Goal: Information Seeking & Learning: Understand process/instructions

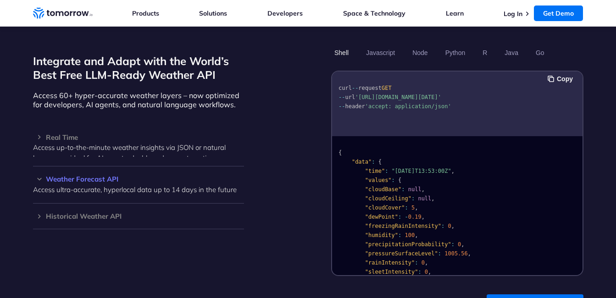
scroll to position [785, 0]
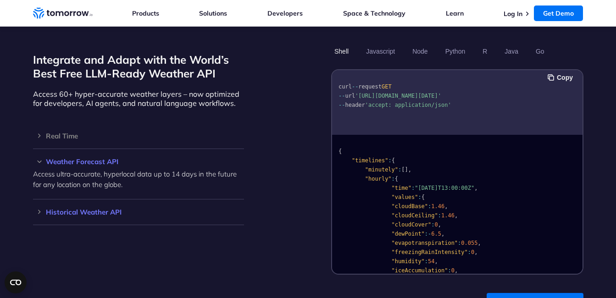
click at [61, 209] on h3 "Historical Weather API" at bounding box center [138, 212] width 211 height 7
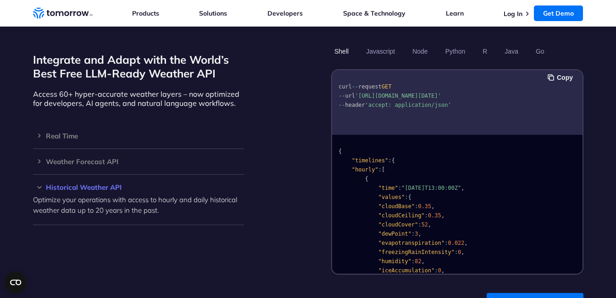
click at [69, 184] on h3 "Historical Weather API" at bounding box center [138, 187] width 211 height 7
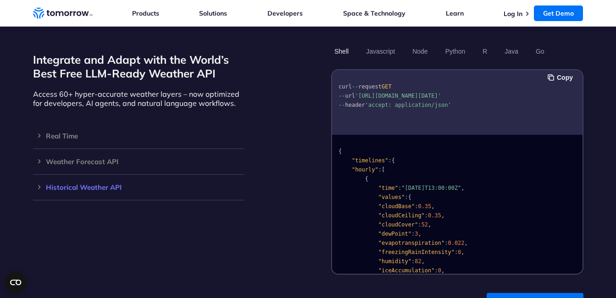
click at [69, 184] on h3 "Historical Weather API" at bounding box center [138, 187] width 211 height 7
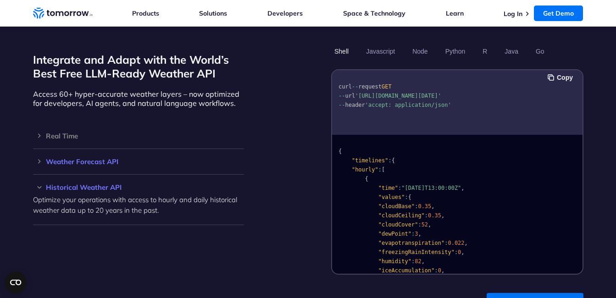
click at [77, 158] on h3 "Weather Forecast API" at bounding box center [138, 161] width 211 height 7
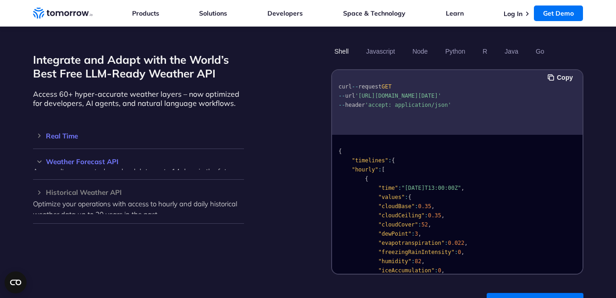
click at [66, 123] on div "Real Time Access up-to-the-minute weather insights via JSON or natural language…" at bounding box center [138, 136] width 211 height 26
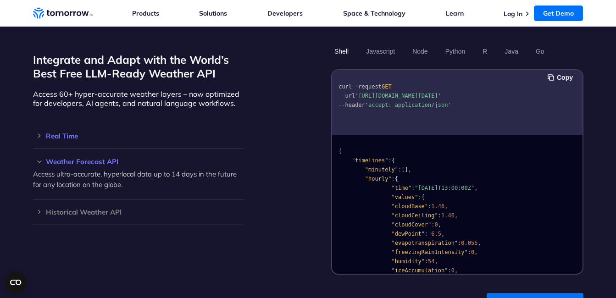
click at [64, 133] on h3 "Real Time" at bounding box center [138, 136] width 211 height 7
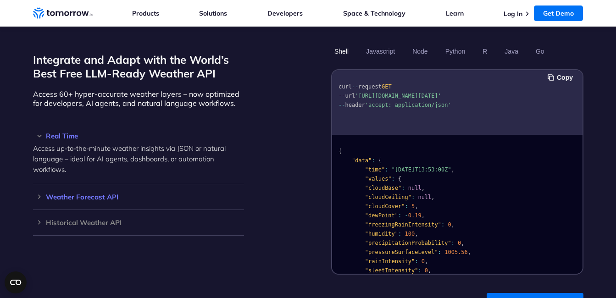
click at [120, 184] on div "Weather Forecast API Access ultra-accurate, hyperlocal data up to 14 days in th…" at bounding box center [138, 197] width 211 height 26
click at [101, 194] on h3 "Weather Forecast API" at bounding box center [138, 197] width 211 height 7
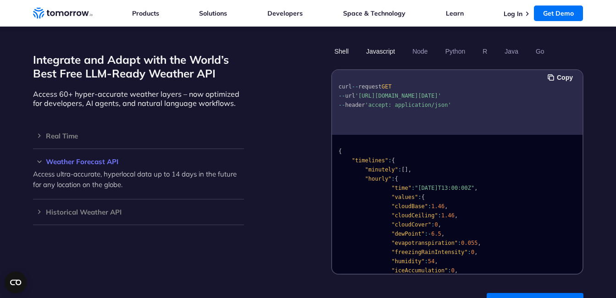
click at [369, 44] on button "Javascript" at bounding box center [380, 52] width 35 height 16
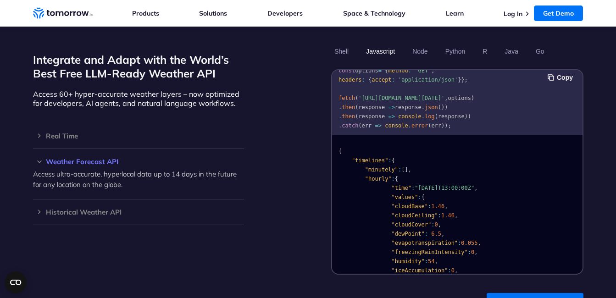
scroll to position [17, 0]
drag, startPoint x: 422, startPoint y: 94, endPoint x: 357, endPoint y: 88, distance: 65.8
click at [358, 94] on span "'[URL][DOMAIN_NAME][DATE]'" at bounding box center [401, 97] width 86 height 6
copy span "'[URL][DOMAIN_NAME][DATE]'"
